Goal: Task Accomplishment & Management: Use online tool/utility

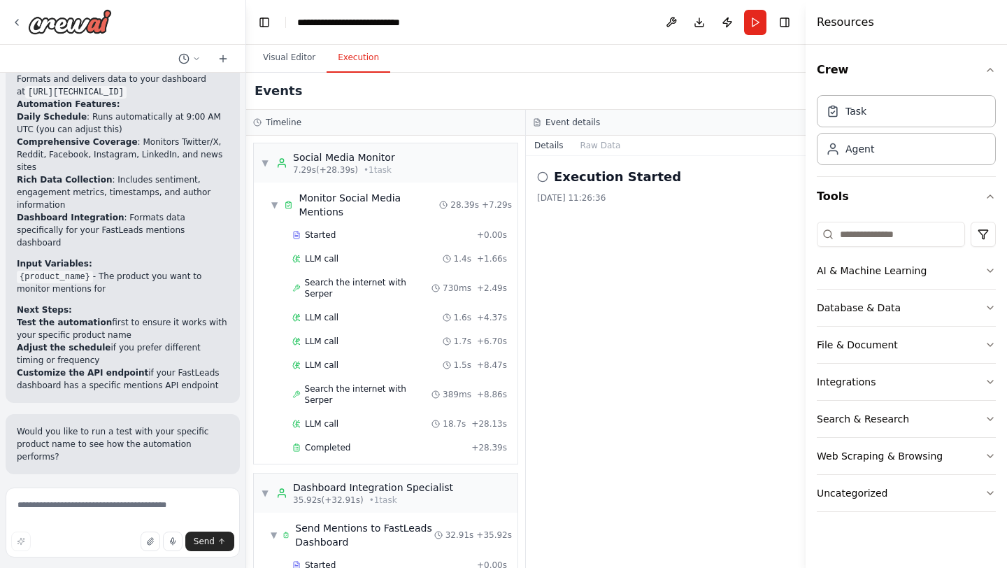
scroll to position [2171, 0]
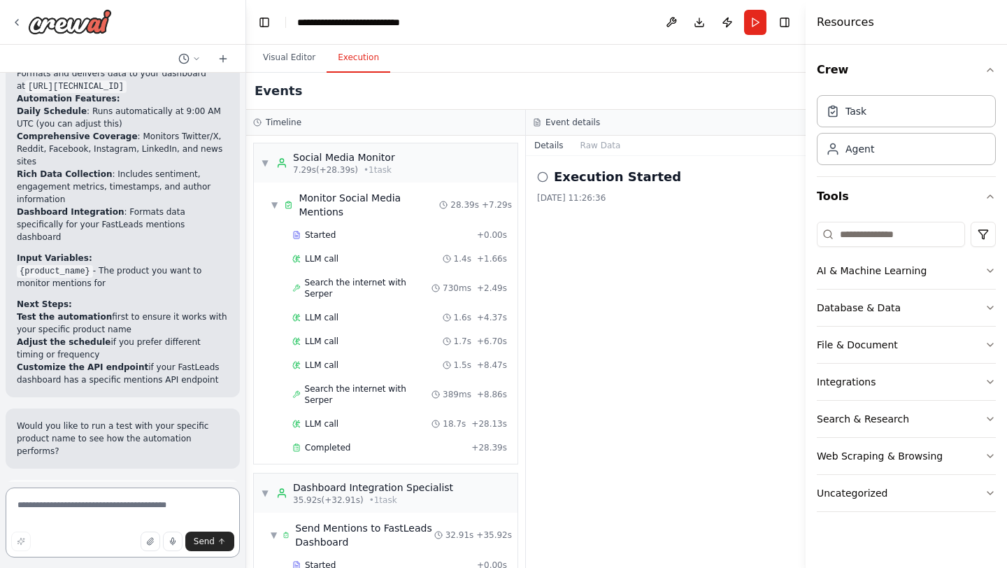
click at [85, 505] on textarea at bounding box center [123, 523] width 234 height 70
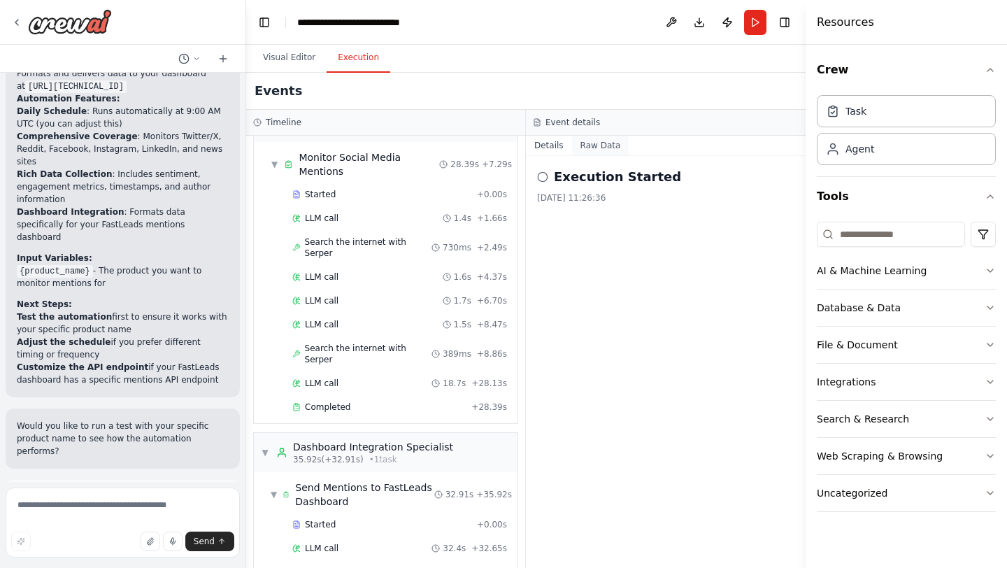
click at [599, 143] on button "Raw Data" at bounding box center [600, 146] width 57 height 20
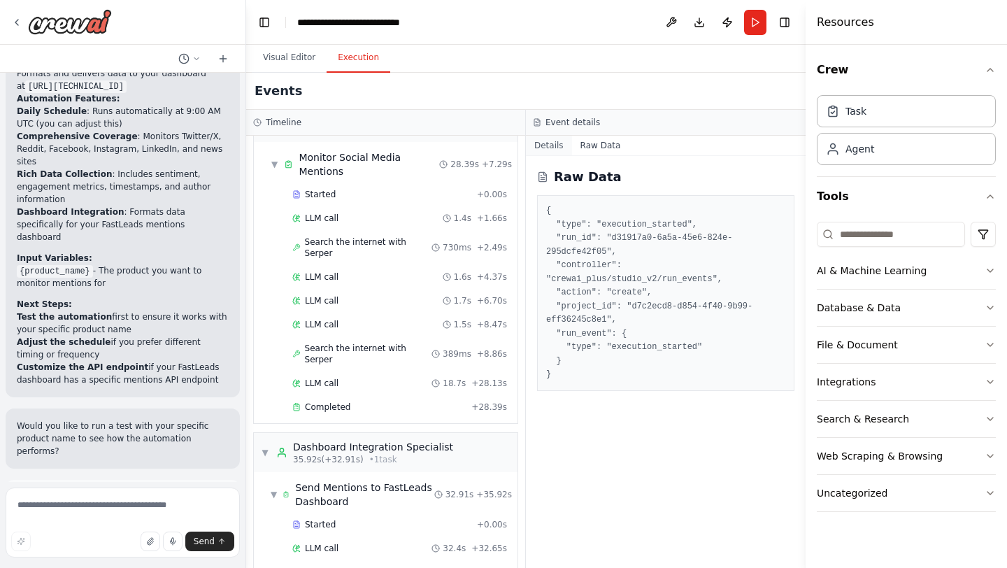
click at [554, 147] on button "Details" at bounding box center [549, 146] width 46 height 20
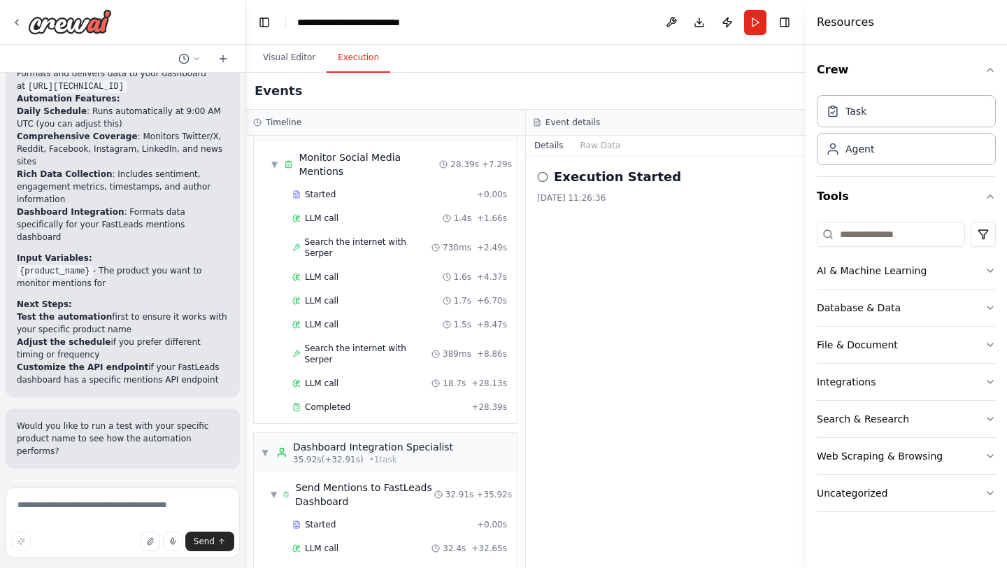
click at [542, 178] on icon at bounding box center [542, 176] width 11 height 11
click at [603, 173] on h2 "Execution Started" at bounding box center [617, 177] width 127 height 20
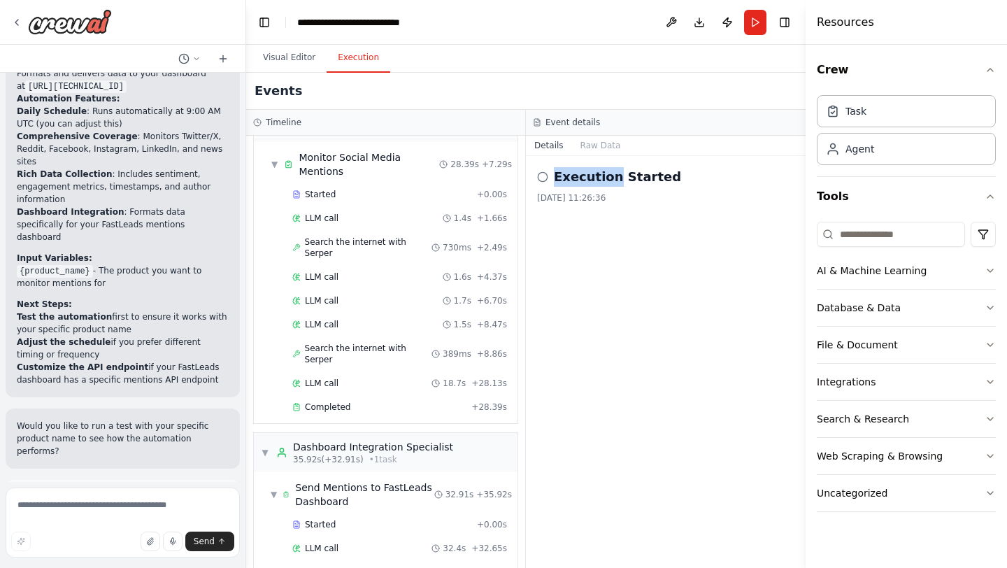
click at [716, 165] on div "Execution Started 04/10/2025, 11:26:36" at bounding box center [666, 362] width 280 height 412
click at [87, 500] on textarea at bounding box center [123, 523] width 234 height 70
click at [294, 59] on button "Visual Editor" at bounding box center [289, 57] width 75 height 29
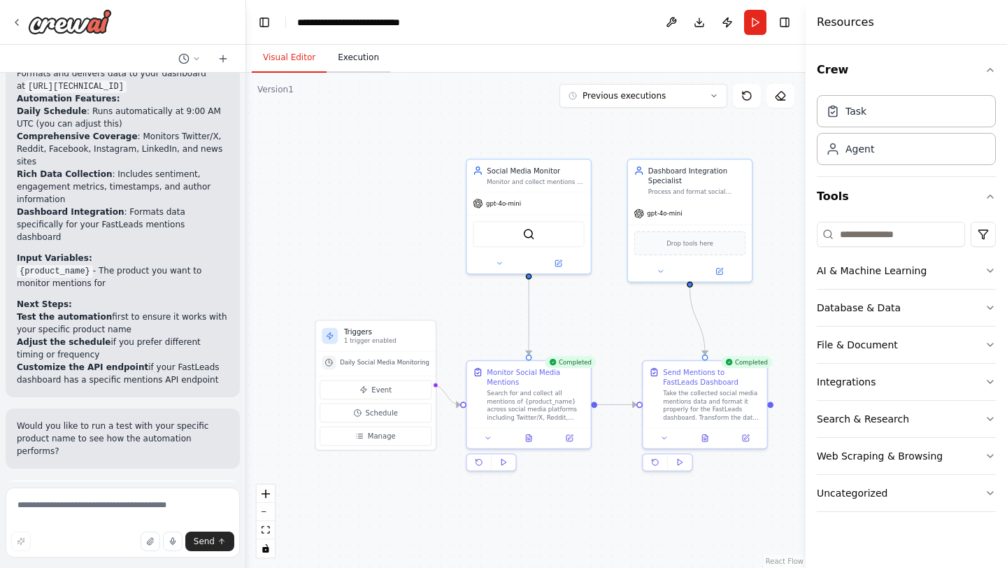
click at [357, 64] on button "Execution" at bounding box center [359, 57] width 64 height 29
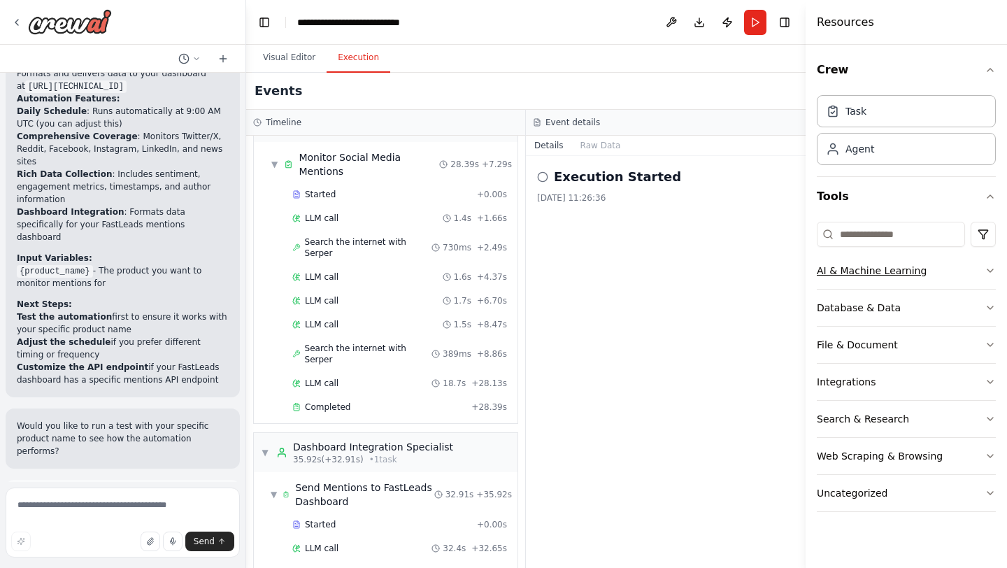
click at [960, 276] on button "AI & Machine Learning" at bounding box center [906, 271] width 179 height 36
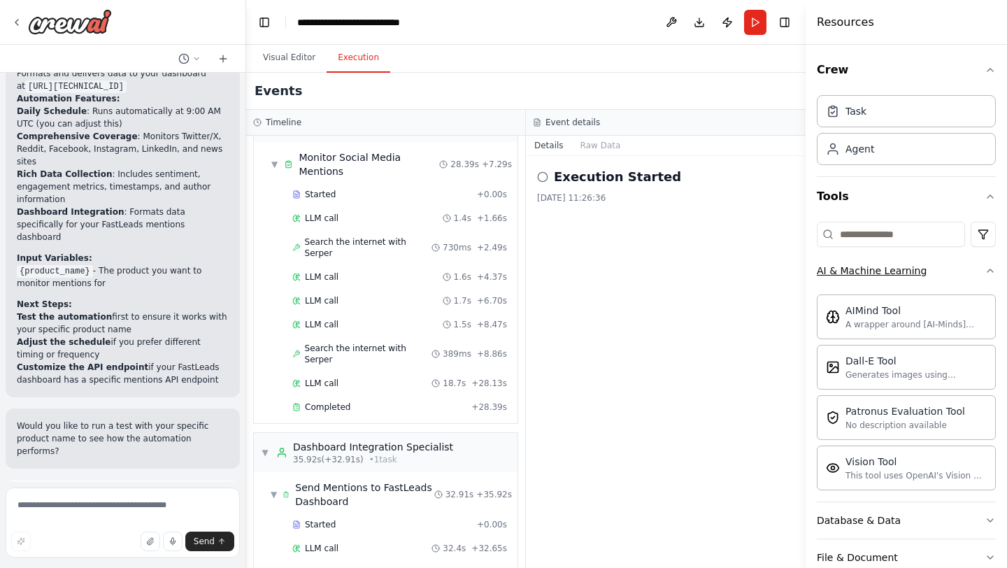
click at [979, 275] on button "AI & Machine Learning" at bounding box center [906, 271] width 179 height 36
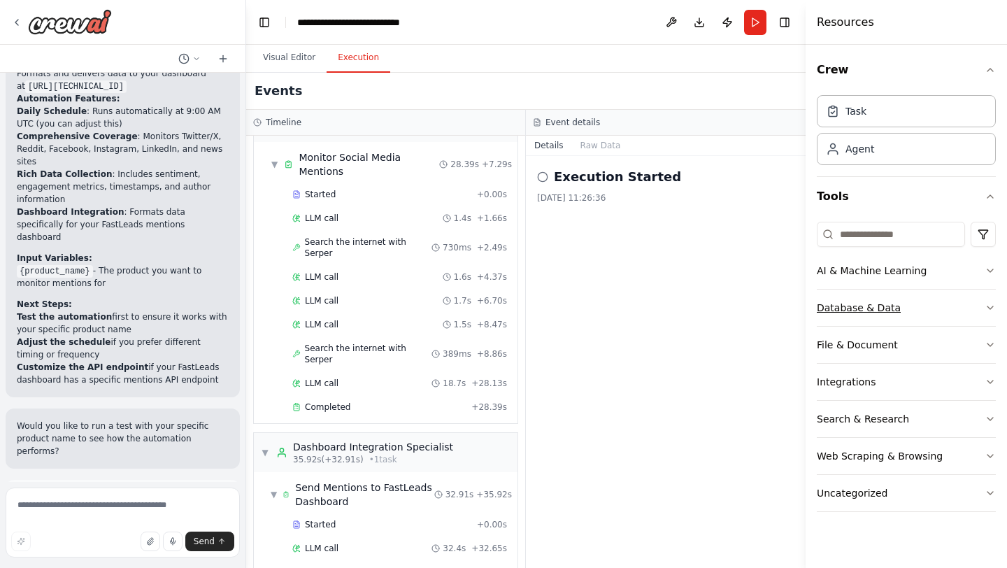
click at [956, 310] on button "Database & Data" at bounding box center [906, 308] width 179 height 36
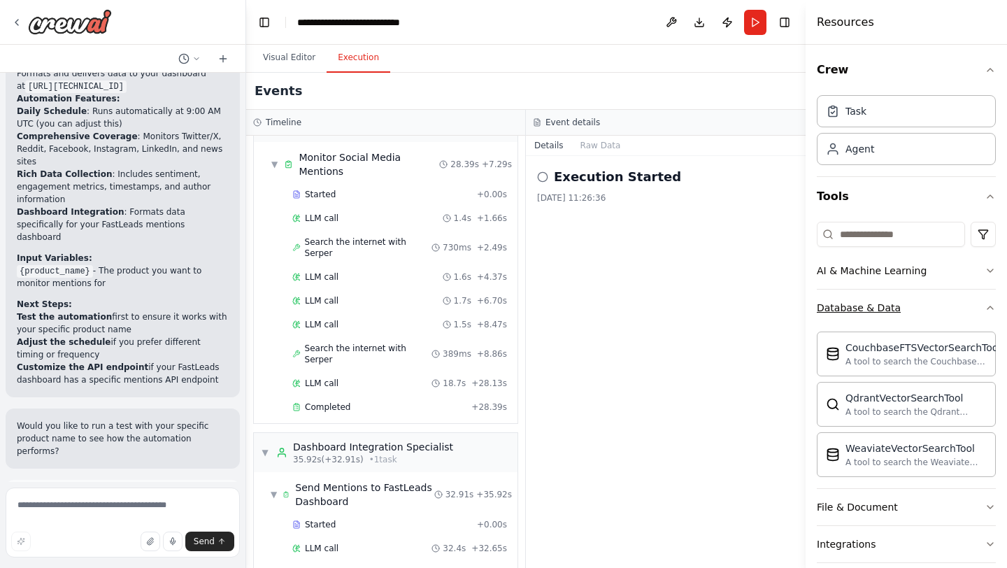
click at [956, 310] on button "Database & Data" at bounding box center [906, 308] width 179 height 36
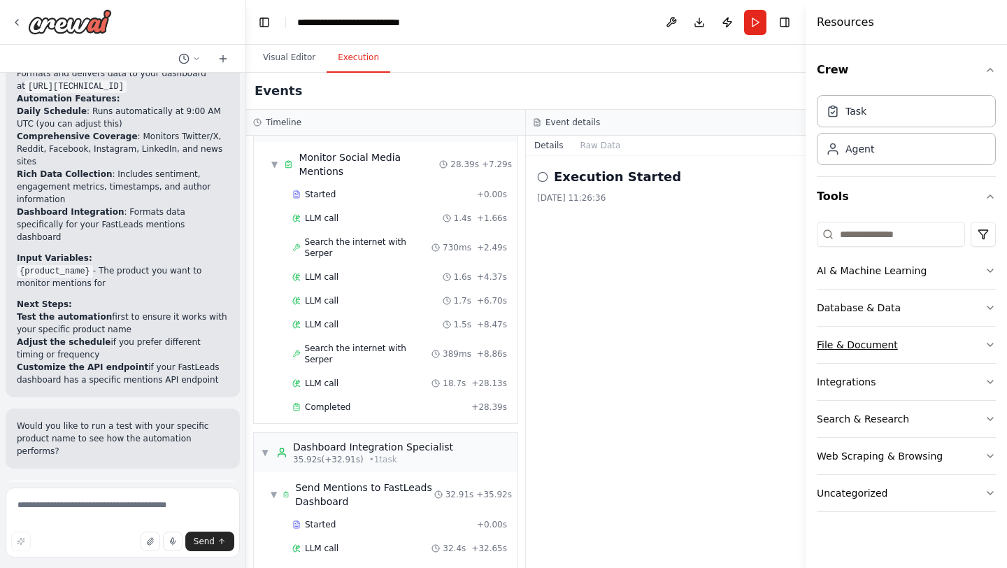
click at [957, 348] on button "File & Document" at bounding box center [906, 345] width 179 height 36
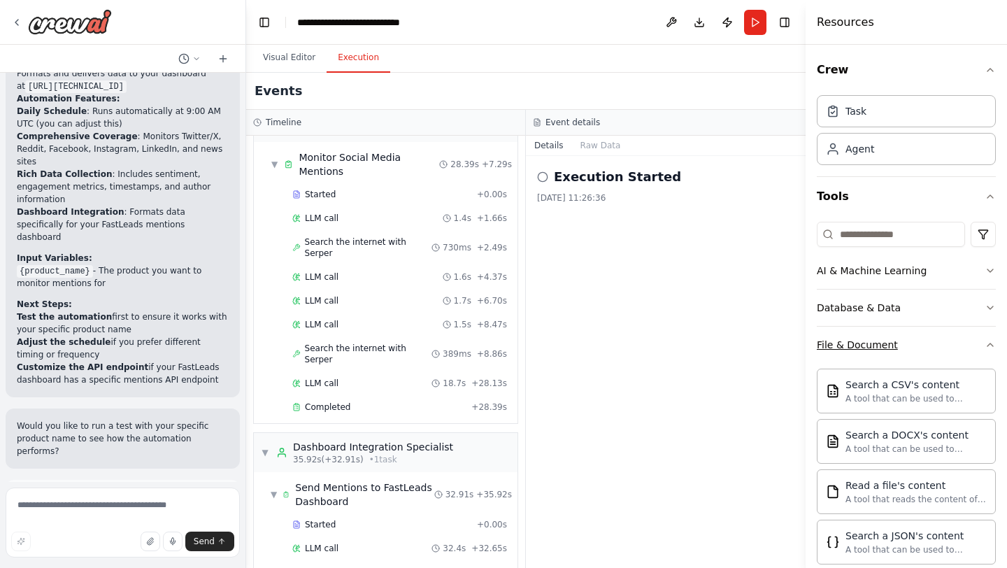
click at [957, 348] on button "File & Document" at bounding box center [906, 345] width 179 height 36
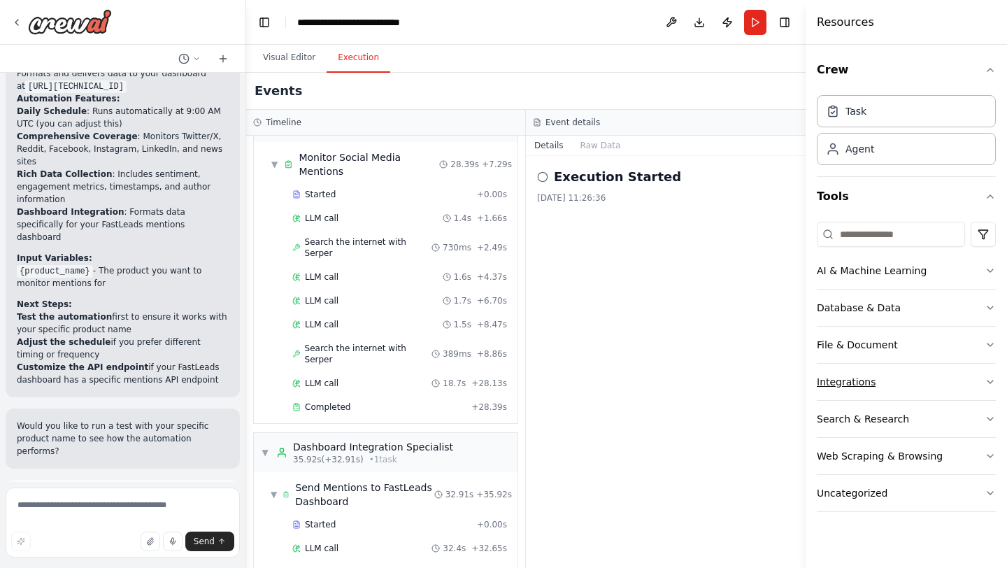
click at [953, 387] on button "Integrations" at bounding box center [906, 382] width 179 height 36
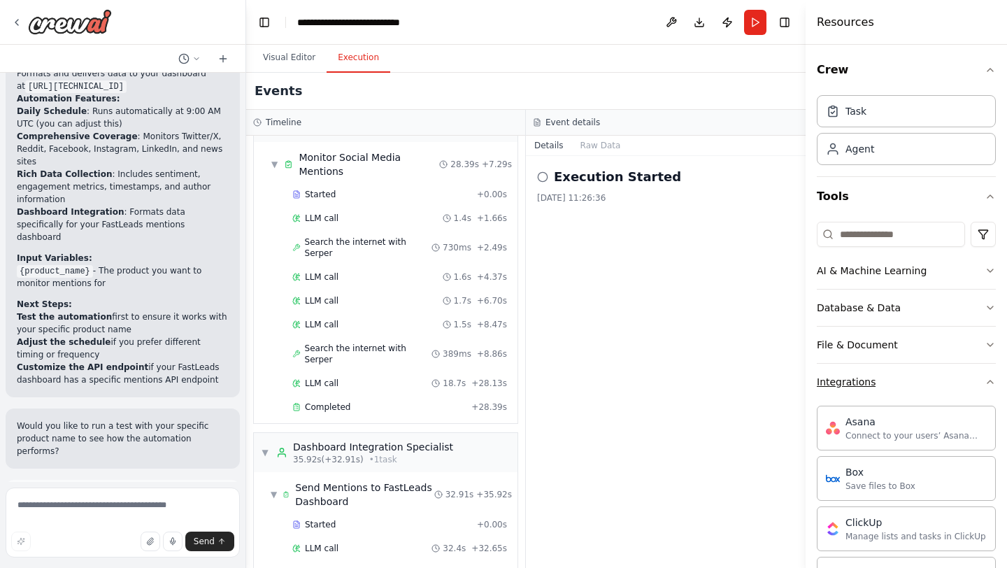
click at [953, 387] on button "Integrations" at bounding box center [906, 382] width 179 height 36
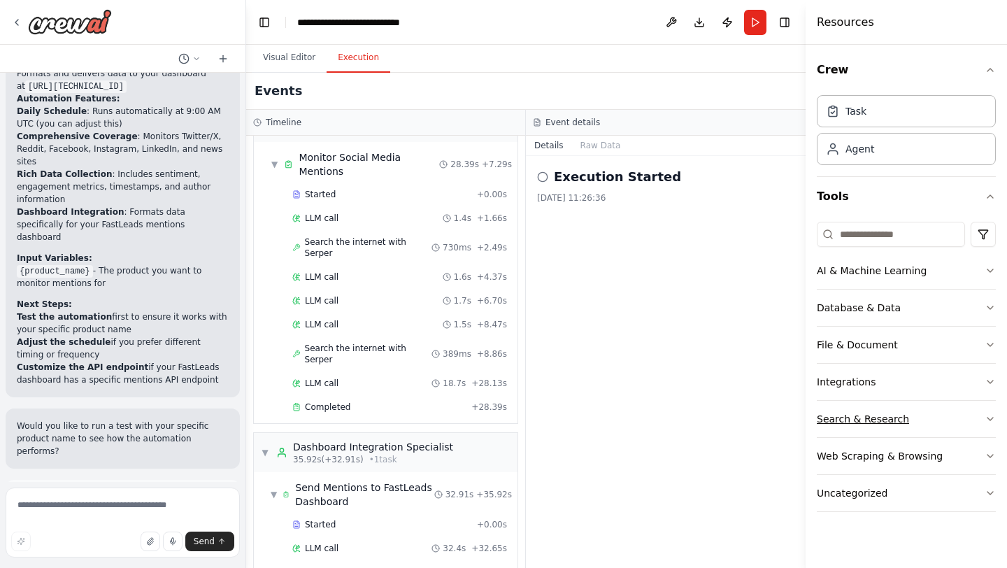
click at [967, 425] on button "Search & Research" at bounding box center [906, 419] width 179 height 36
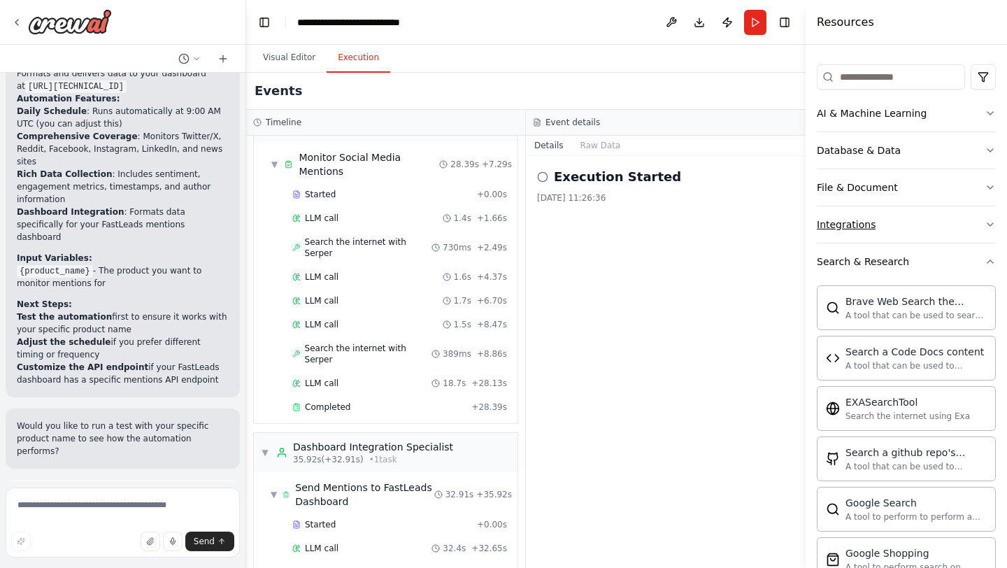
scroll to position [157, 0]
click at [974, 272] on button "Search & Research" at bounding box center [906, 262] width 179 height 36
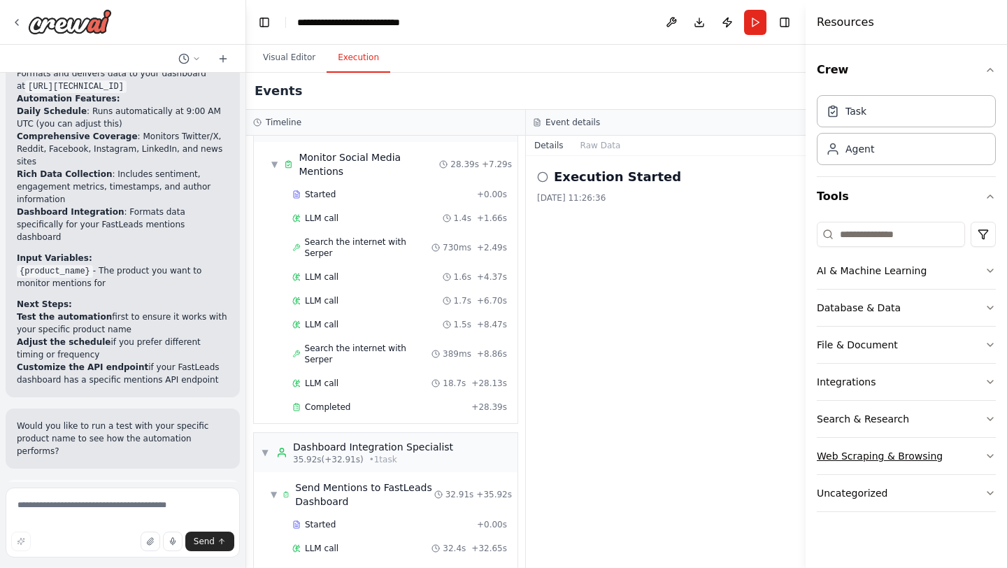
click at [937, 465] on button "Web Scraping & Browsing" at bounding box center [906, 456] width 179 height 36
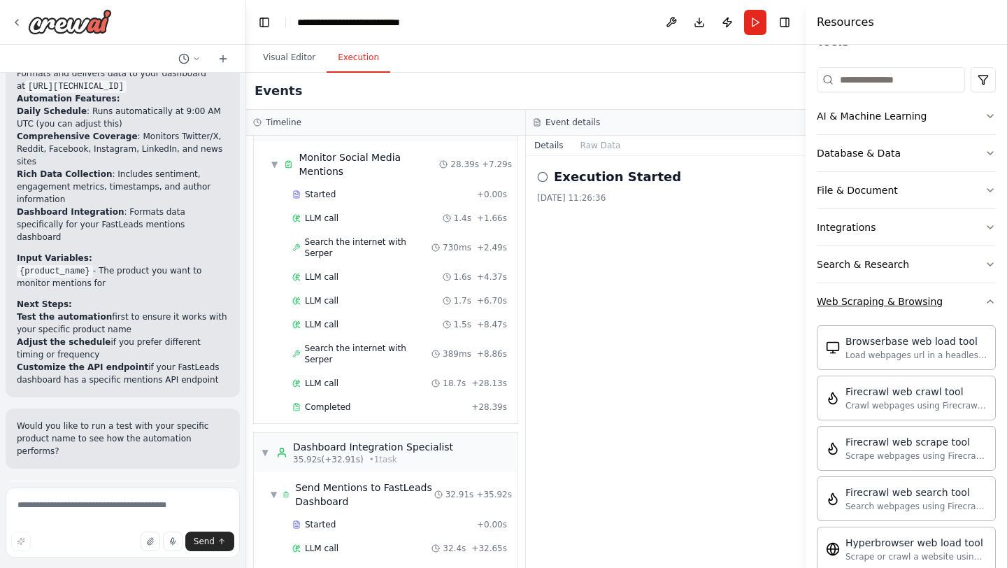
scroll to position [157, 0]
click at [969, 308] on button "Web Scraping & Browsing" at bounding box center [906, 299] width 179 height 36
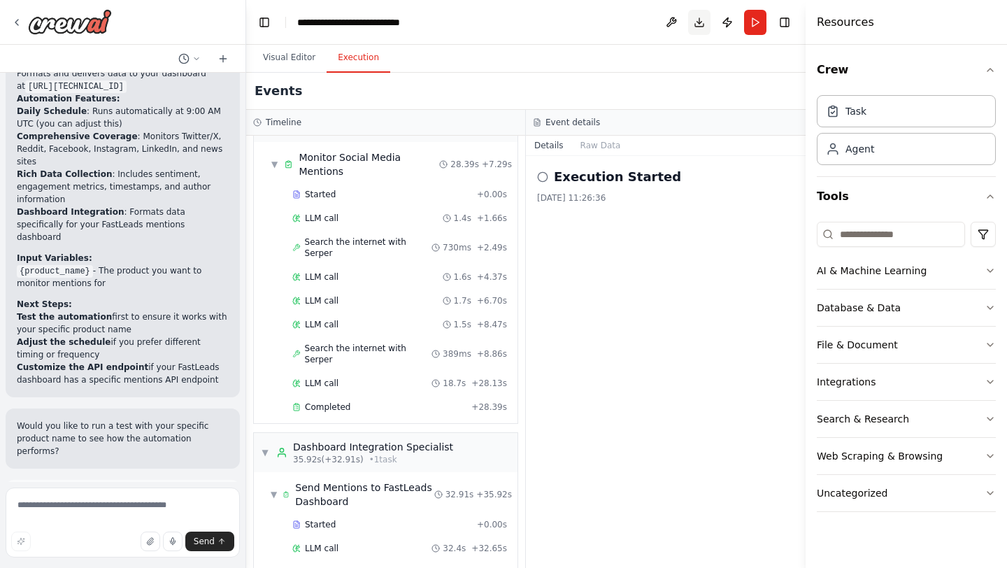
click at [706, 24] on button "Download" at bounding box center [699, 22] width 22 height 25
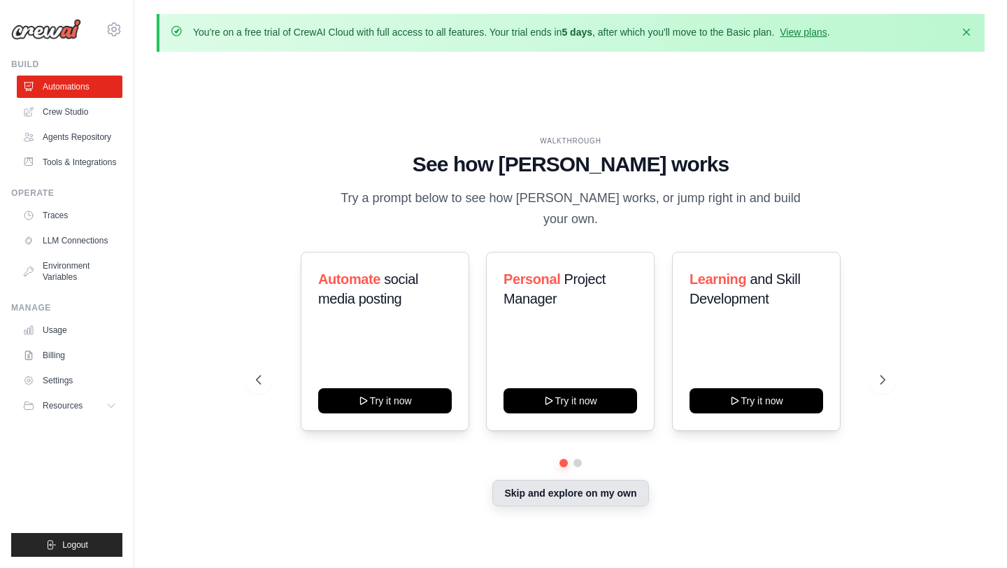
click at [545, 486] on button "Skip and explore on my own" at bounding box center [570, 493] width 156 height 27
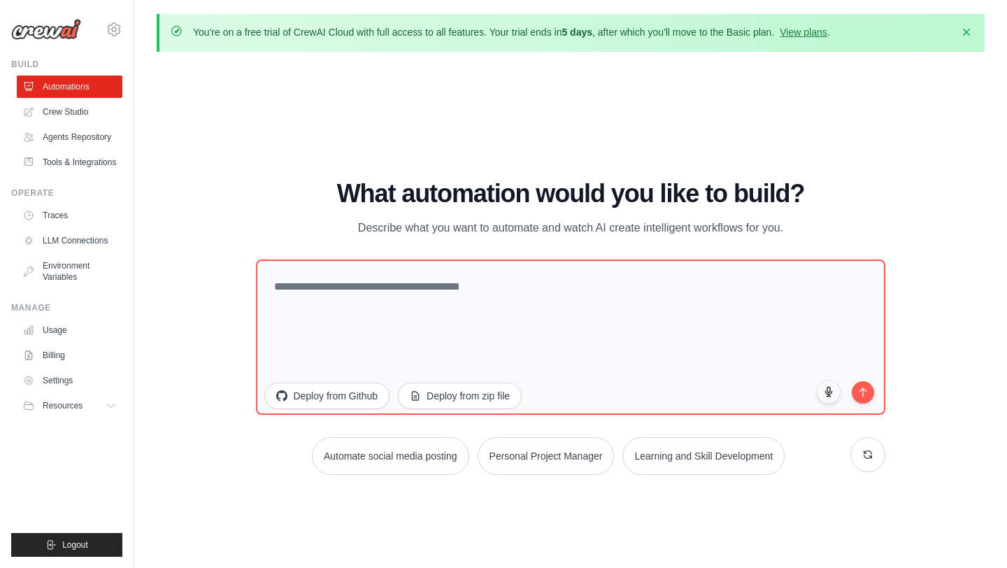
click at [678, 100] on div "WALKTHROUGH See how CrewAI works Try a prompt below to see how CrewAI works, or…" at bounding box center [571, 333] width 828 height 540
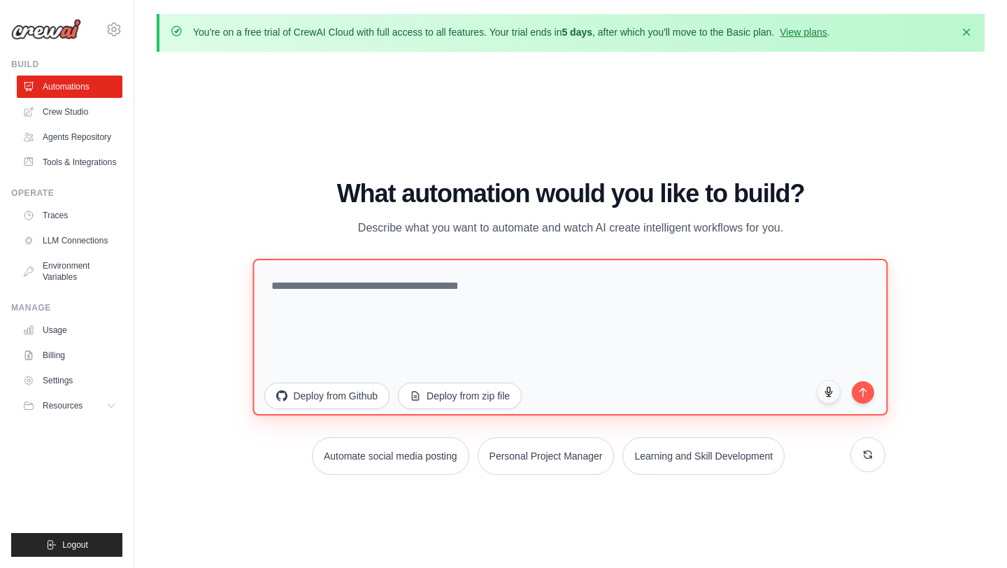
drag, startPoint x: 579, startPoint y: 356, endPoint x: 579, endPoint y: 339, distance: 17.5
click at [579, 355] on textarea at bounding box center [570, 337] width 635 height 157
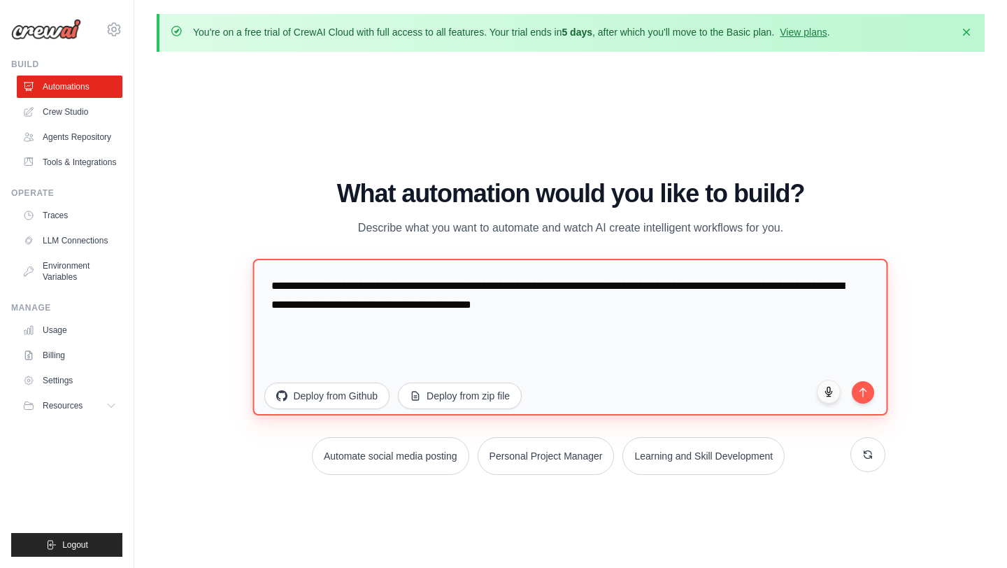
click at [402, 311] on textarea "**********" at bounding box center [570, 337] width 635 height 157
paste textarea "**********"
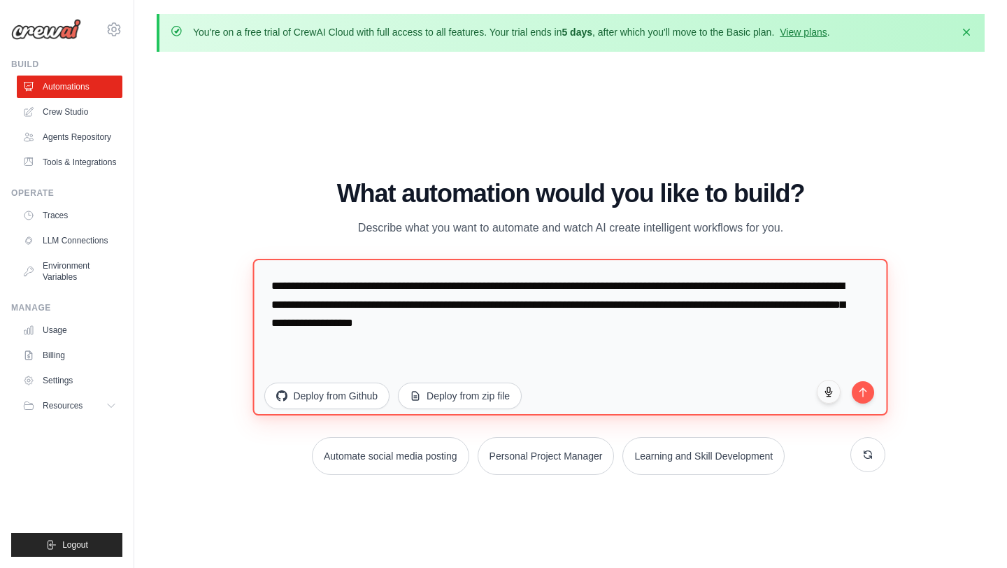
click at [474, 286] on textarea "**********" at bounding box center [570, 337] width 635 height 157
click at [755, 329] on textarea "**********" at bounding box center [570, 337] width 635 height 157
type textarea "**********"
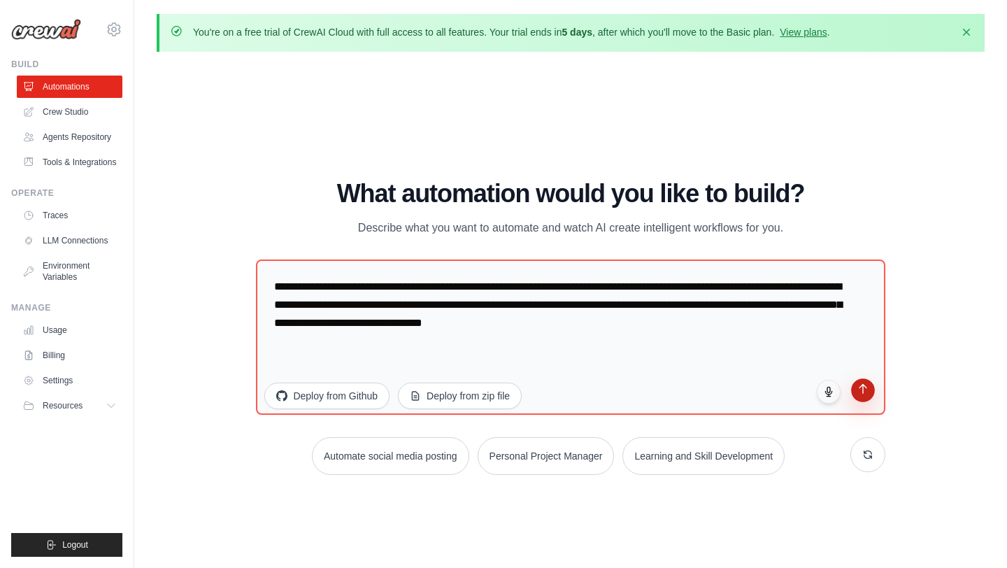
click at [867, 398] on button "submit" at bounding box center [863, 390] width 24 height 24
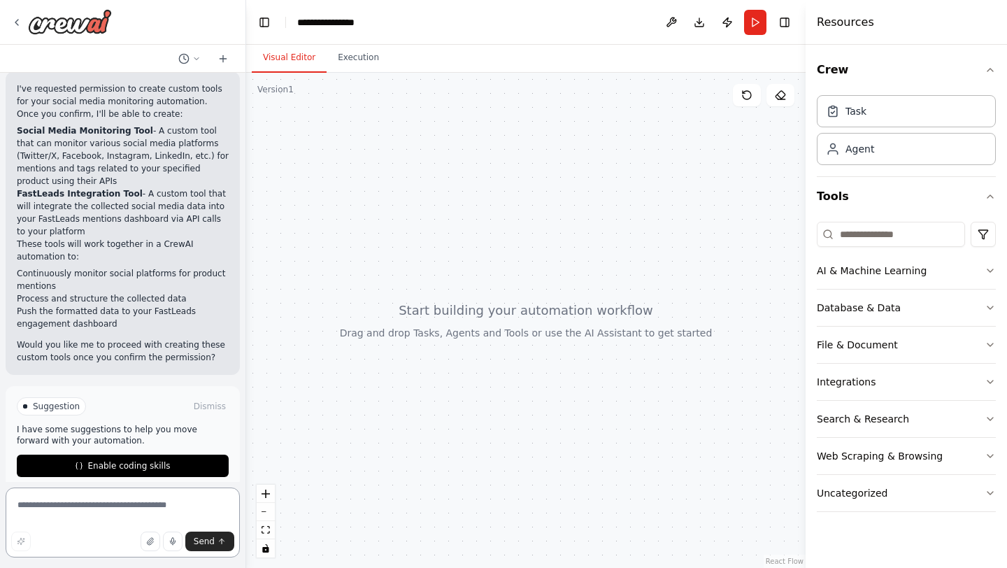
scroll to position [534, 0]
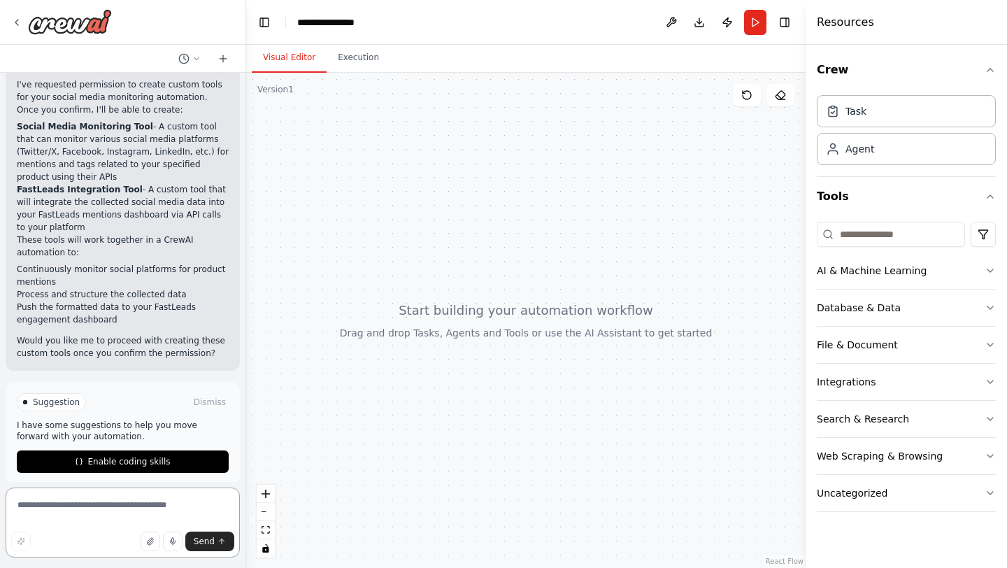
click at [71, 513] on textarea at bounding box center [123, 523] width 234 height 70
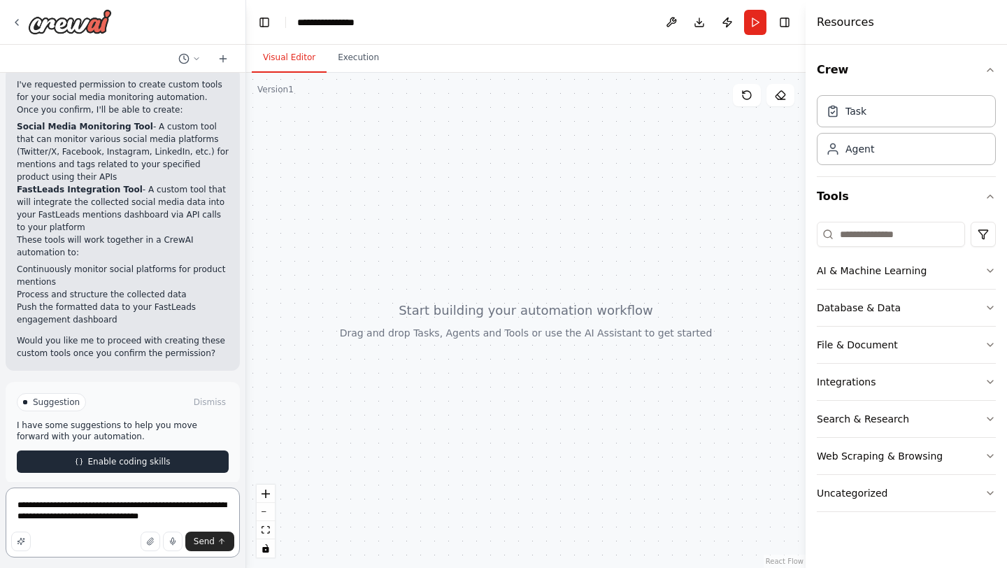
type textarea "**********"
click at [97, 456] on span "Enable coding skills" at bounding box center [128, 461] width 83 height 11
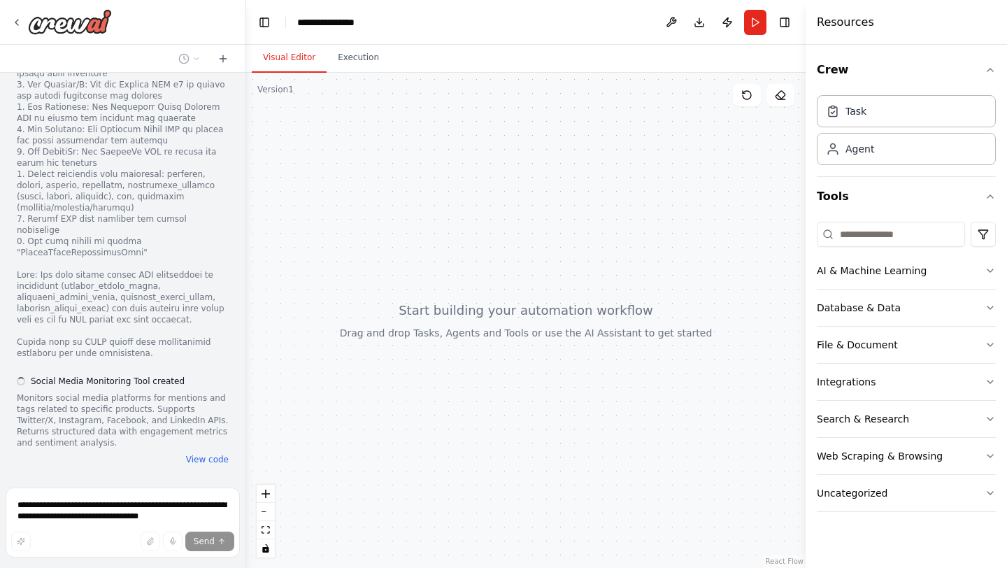
scroll to position [1087, 0]
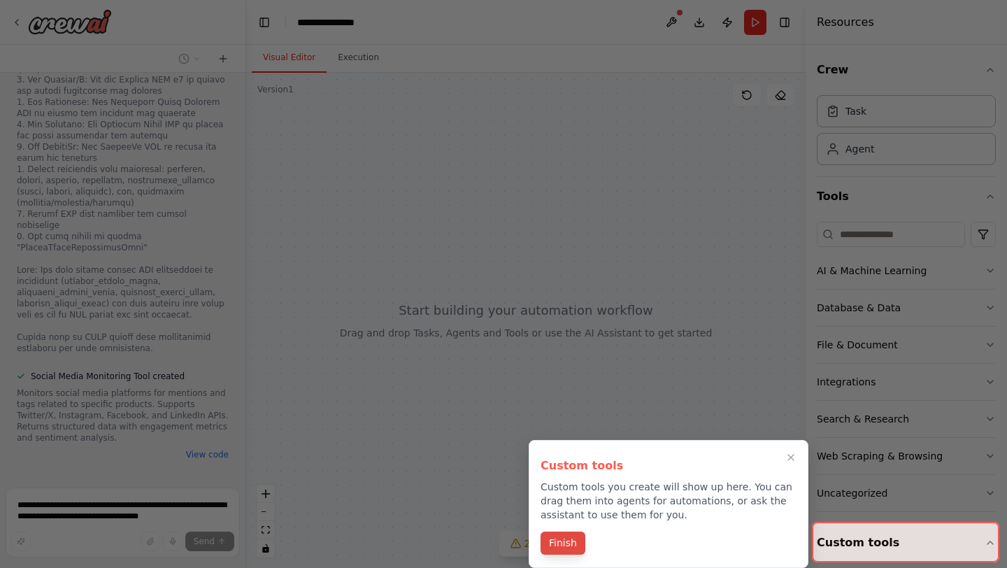
click at [553, 546] on button "Finish" at bounding box center [563, 543] width 45 height 23
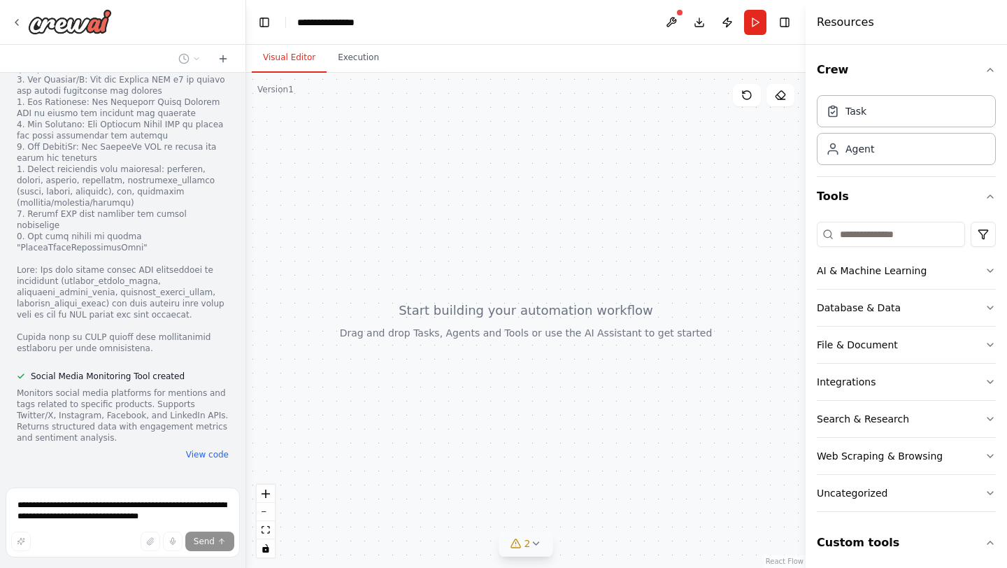
click at [540, 543] on icon at bounding box center [535, 543] width 11 height 11
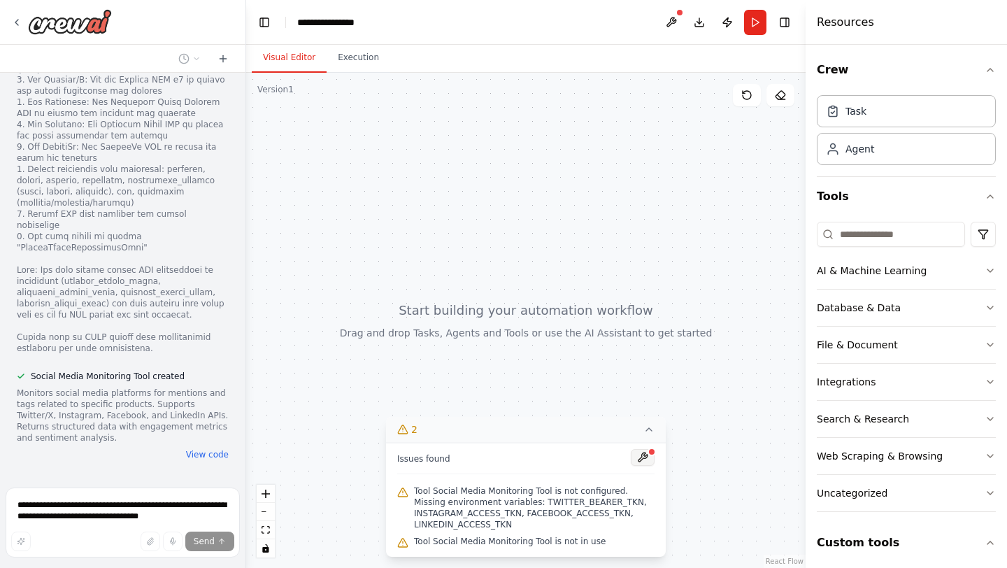
click at [648, 457] on button at bounding box center [643, 457] width 24 height 17
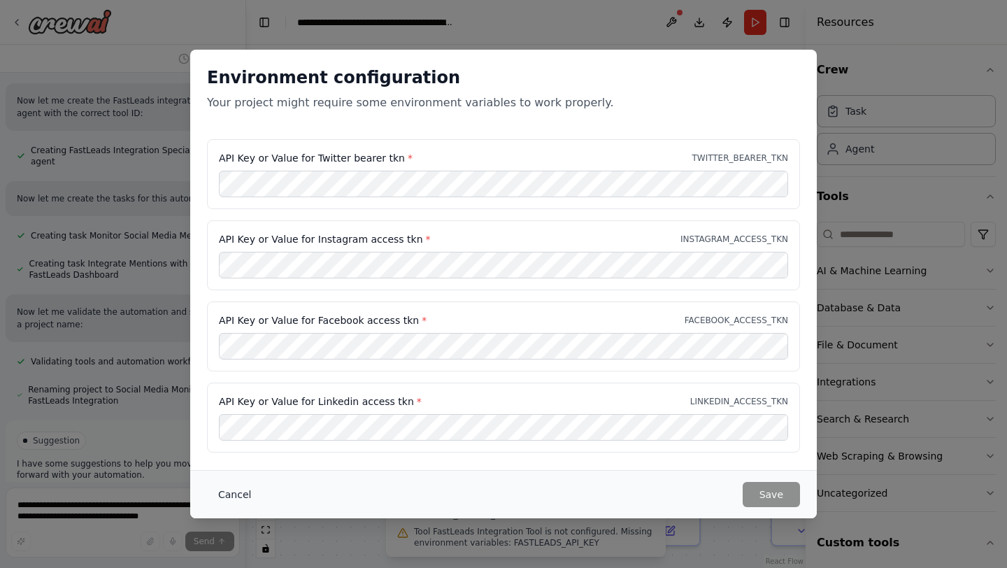
scroll to position [2339, 0]
click at [227, 497] on button "Cancel" at bounding box center [234, 494] width 55 height 25
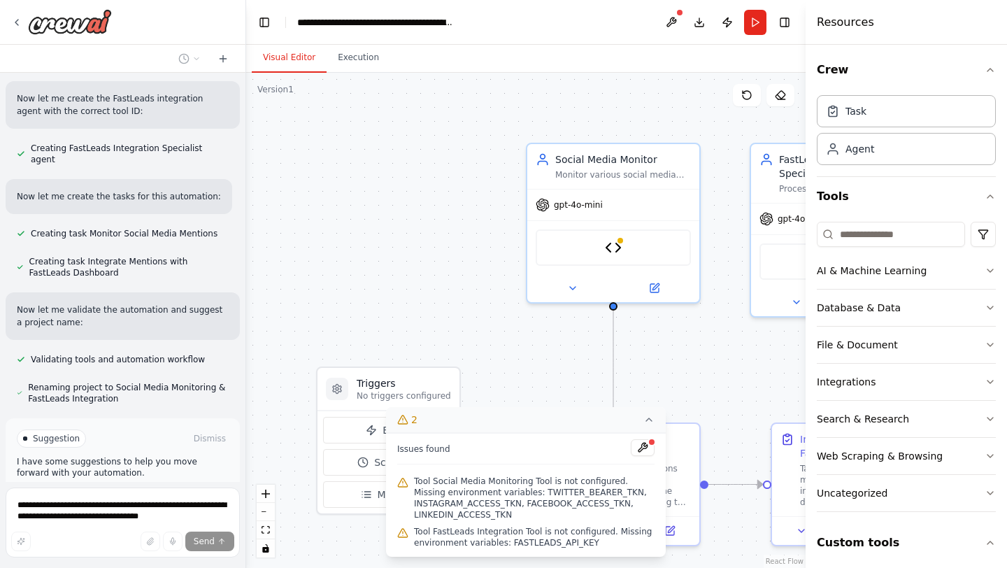
click at [650, 424] on icon at bounding box center [648, 419] width 11 height 11
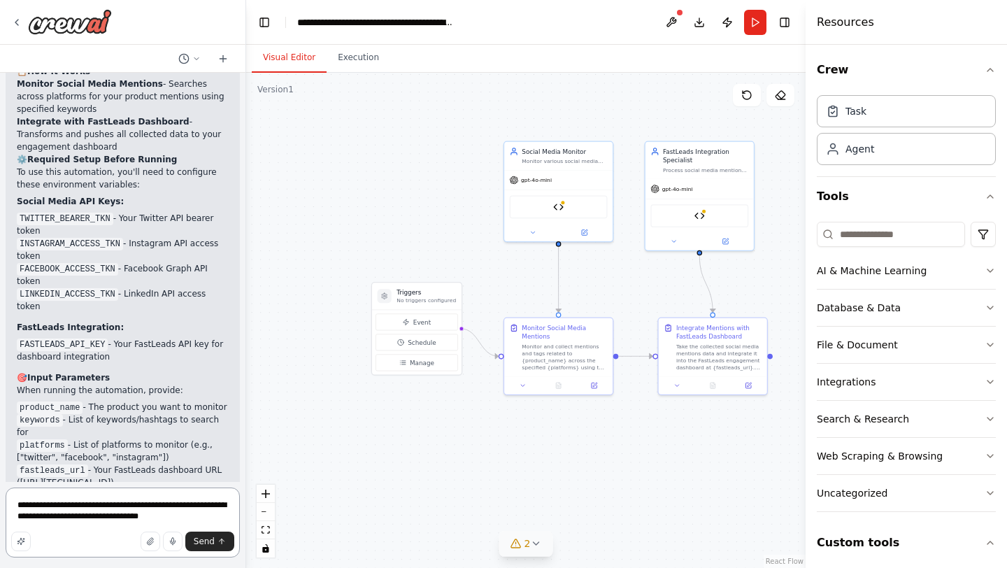
scroll to position [2910, 0]
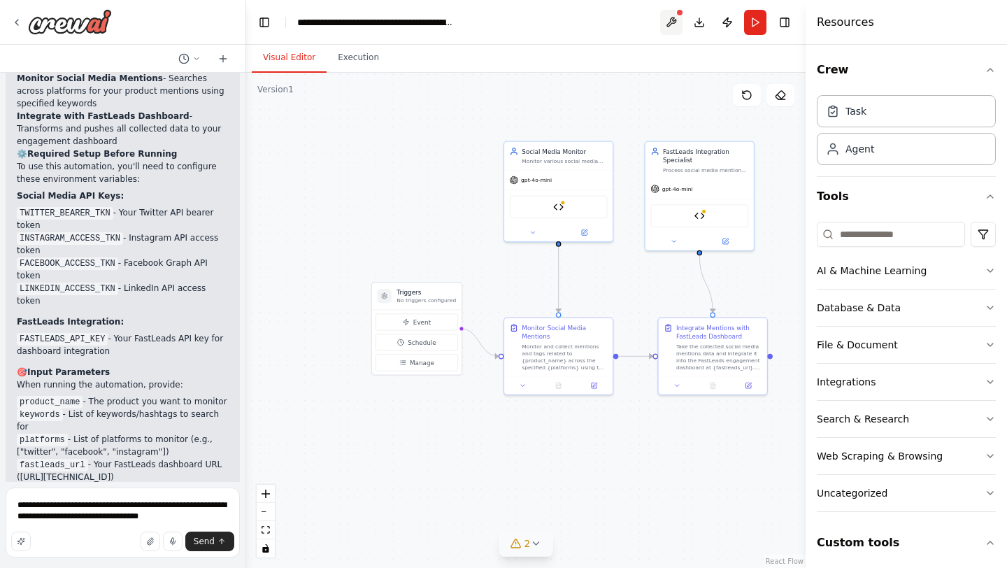
click at [678, 23] on button at bounding box center [671, 22] width 22 height 25
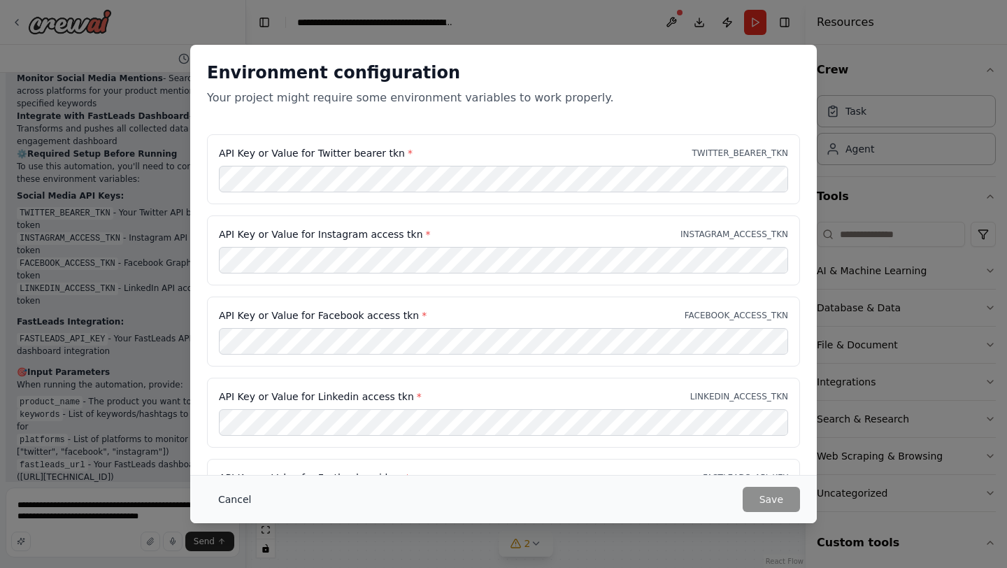
click at [250, 505] on button "Cancel" at bounding box center [234, 499] width 55 height 25
